Goal: Task Accomplishment & Management: Complete application form

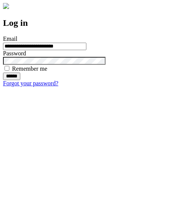
type input "**********"
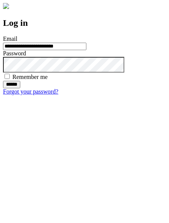
click at [20, 88] on input "******" at bounding box center [11, 84] width 17 height 7
